Goal: Use online tool/utility: Utilize a website feature to perform a specific function

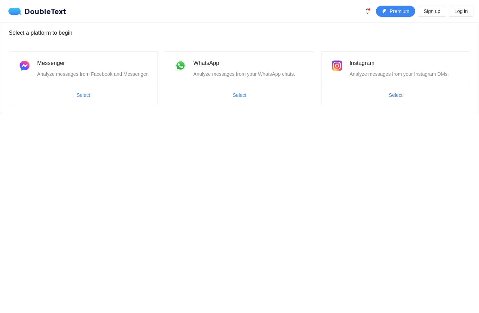
click at [287, 95] on span "Select" at bounding box center [239, 94] width 148 height 11
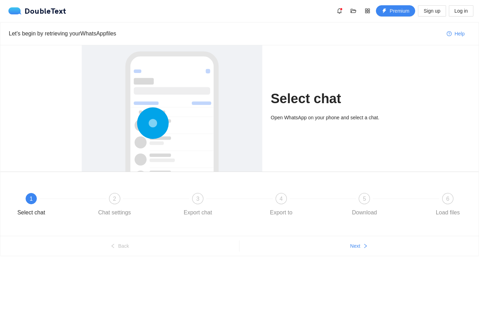
click at [364, 247] on icon "right" at bounding box center [365, 245] width 5 height 5
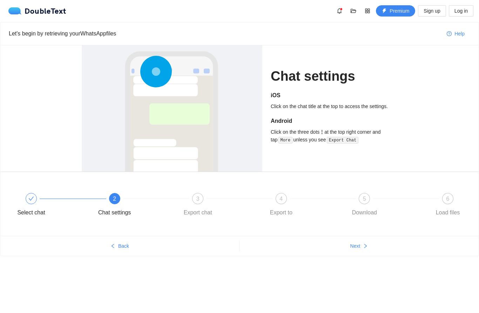
click at [362, 246] on button "Next" at bounding box center [358, 245] width 239 height 11
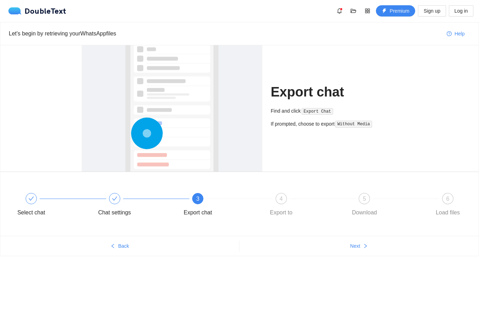
click at [367, 245] on icon "right" at bounding box center [365, 245] width 5 height 5
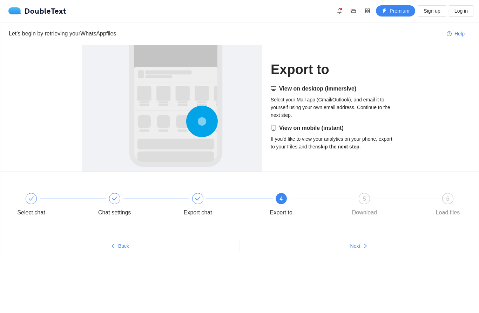
click at [370, 249] on button "Next" at bounding box center [358, 245] width 239 height 11
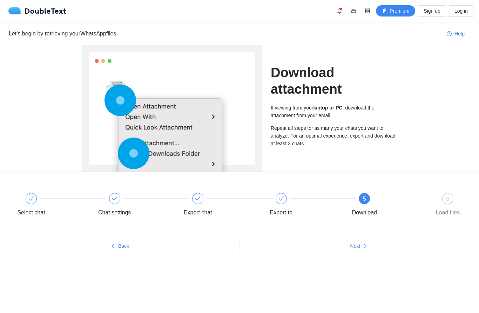
click at [364, 248] on span "right" at bounding box center [365, 246] width 5 height 6
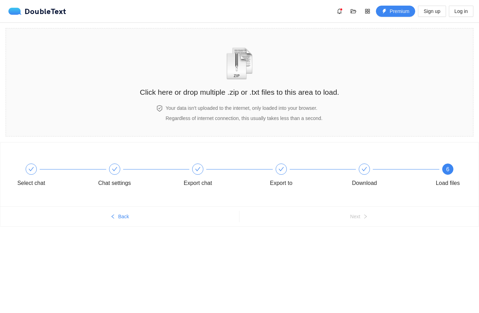
click at [255, 74] on img "zipOrTextIcon" at bounding box center [239, 63] width 33 height 32
click at [245, 68] on img "zipOrTextIcon" at bounding box center [239, 63] width 33 height 32
click at [249, 78] on img "zipOrTextIcon" at bounding box center [239, 63] width 33 height 32
click at [236, 87] on h2 "Click here or drop multiple .zip or .txt files to this area to load." at bounding box center [239, 92] width 199 height 12
click at [236, 92] on h2 "Click here or drop multiple .zip or .txt files to this area to load." at bounding box center [239, 92] width 199 height 12
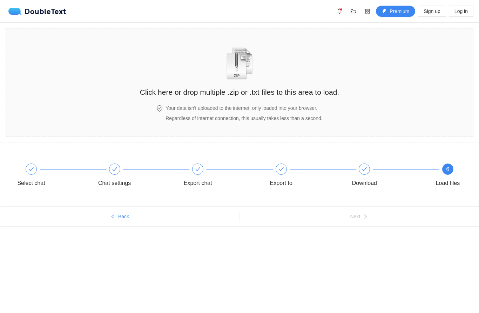
click at [243, 79] on img "zipOrTextIcon" at bounding box center [239, 63] width 33 height 32
click at [243, 72] on img "zipOrTextIcon" at bounding box center [239, 63] width 33 height 32
click at [275, 94] on h2 "Click here or drop multiple .zip or .txt files to this area to load." at bounding box center [239, 92] width 199 height 12
click at [274, 94] on h2 "Click here or drop multiple .zip or .txt files to this area to load." at bounding box center [239, 92] width 199 height 12
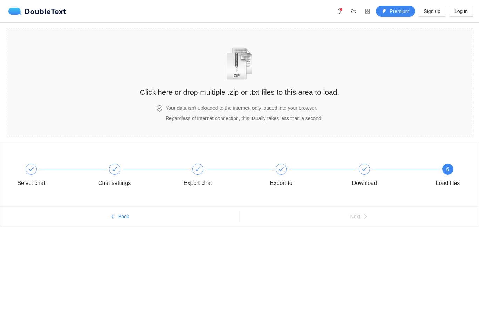
click at [276, 92] on h2 "Click here or drop multiple .zip or .txt files to this area to load." at bounding box center [239, 92] width 199 height 12
click at [124, 218] on span "Back" at bounding box center [123, 216] width 11 height 8
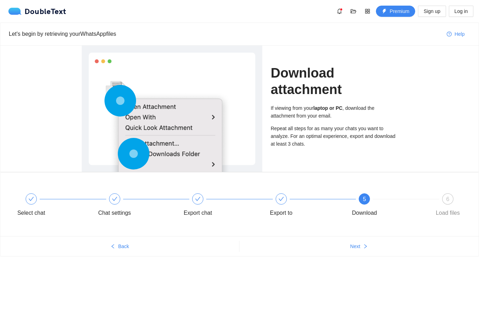
click at [359, 250] on button "Next" at bounding box center [358, 245] width 239 height 11
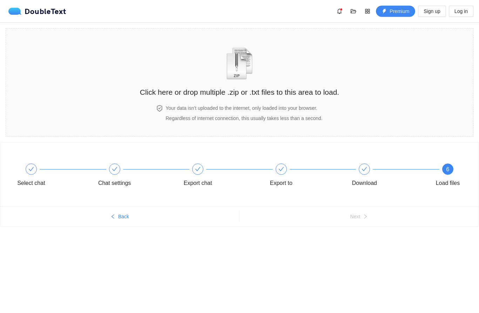
click at [230, 63] on img "zipOrTextIcon" at bounding box center [239, 63] width 33 height 32
click at [243, 69] on img "zipOrTextIcon" at bounding box center [239, 63] width 33 height 32
